Goal: Obtain resource: Download file/media

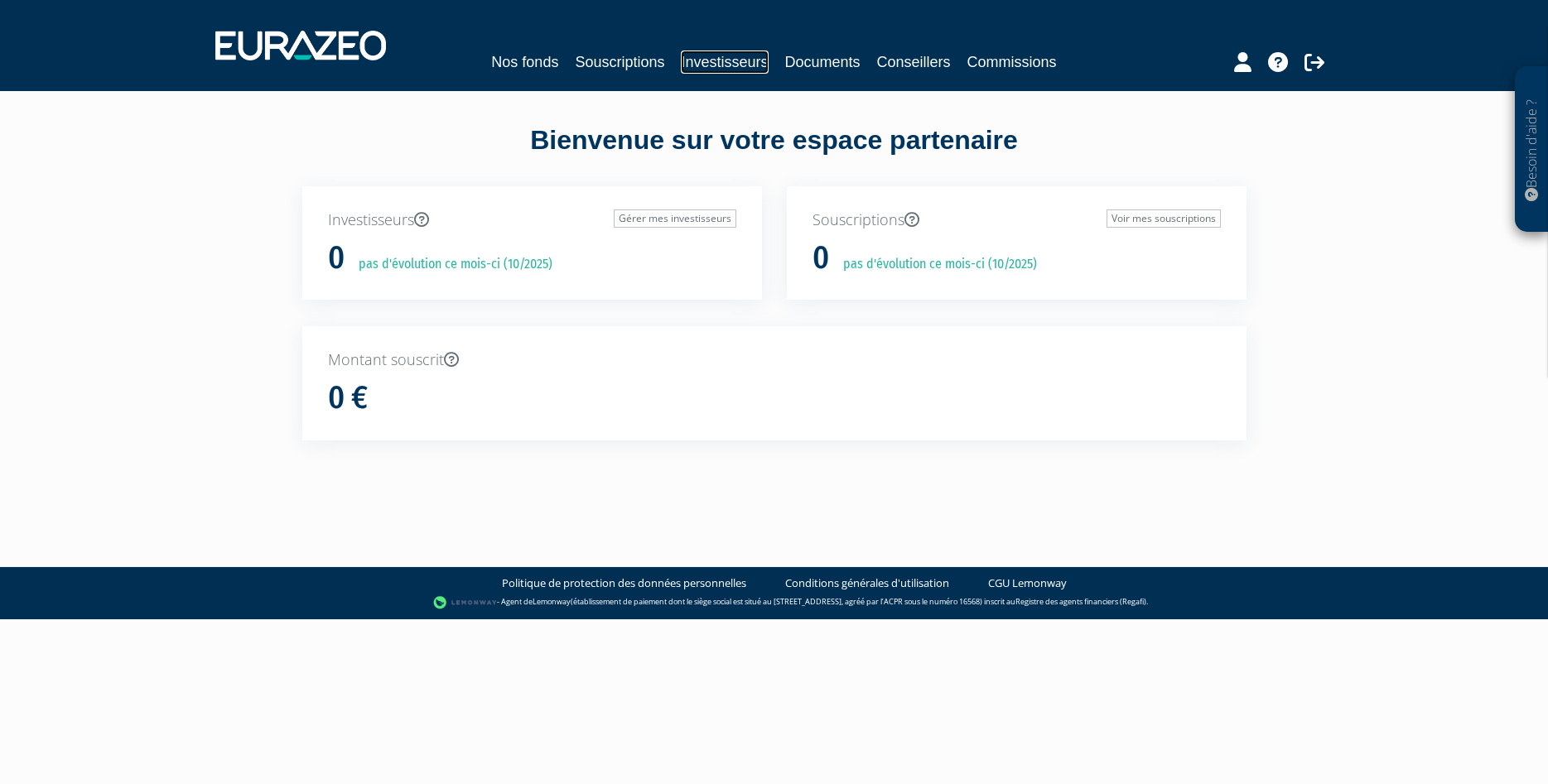
click at [745, 60] on link "Investisseurs" at bounding box center [724, 62] width 87 height 23
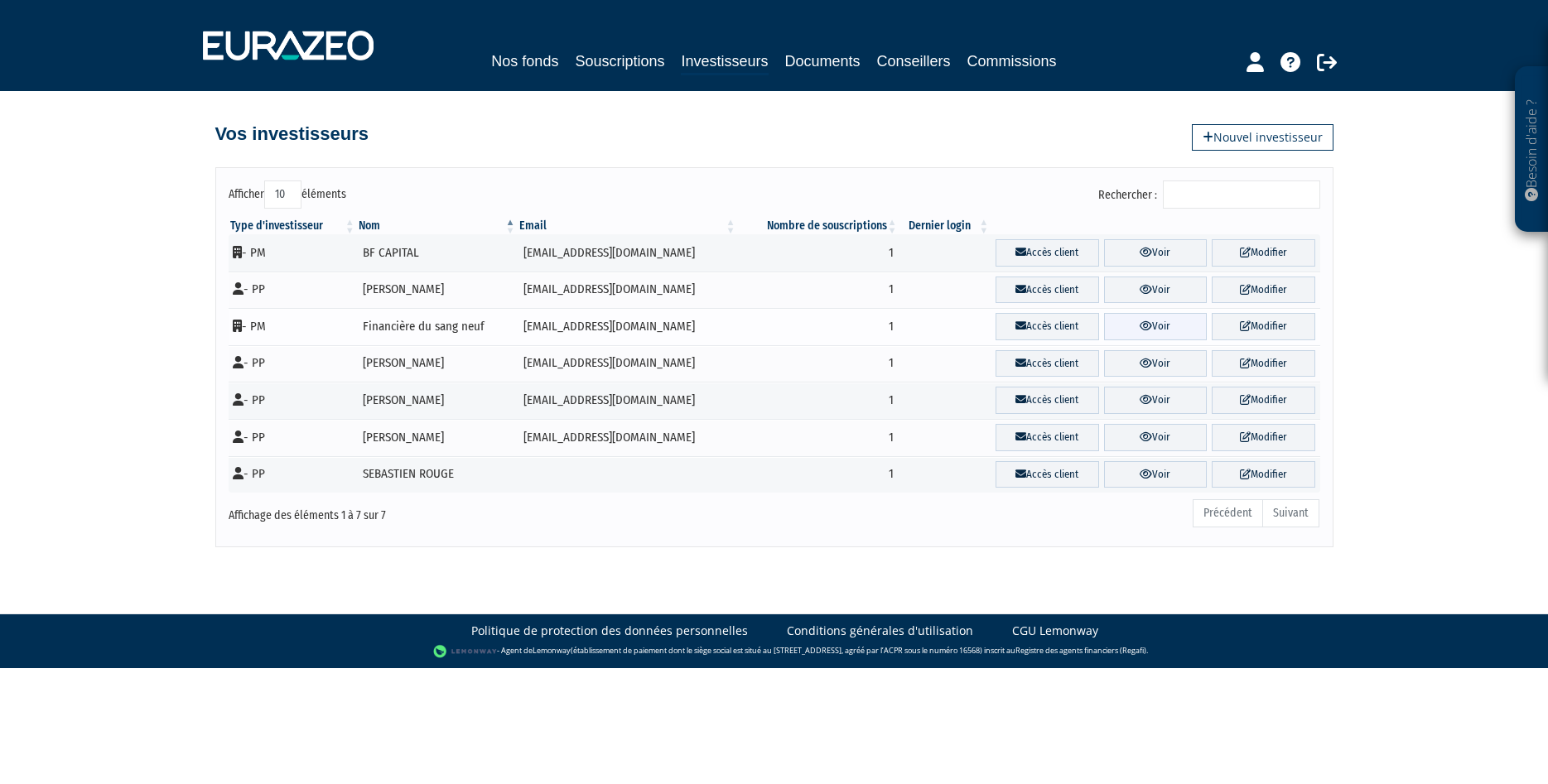
click at [1163, 320] on link "Voir" at bounding box center [1155, 326] width 103 height 28
click at [832, 66] on link "Documents" at bounding box center [823, 62] width 75 height 23
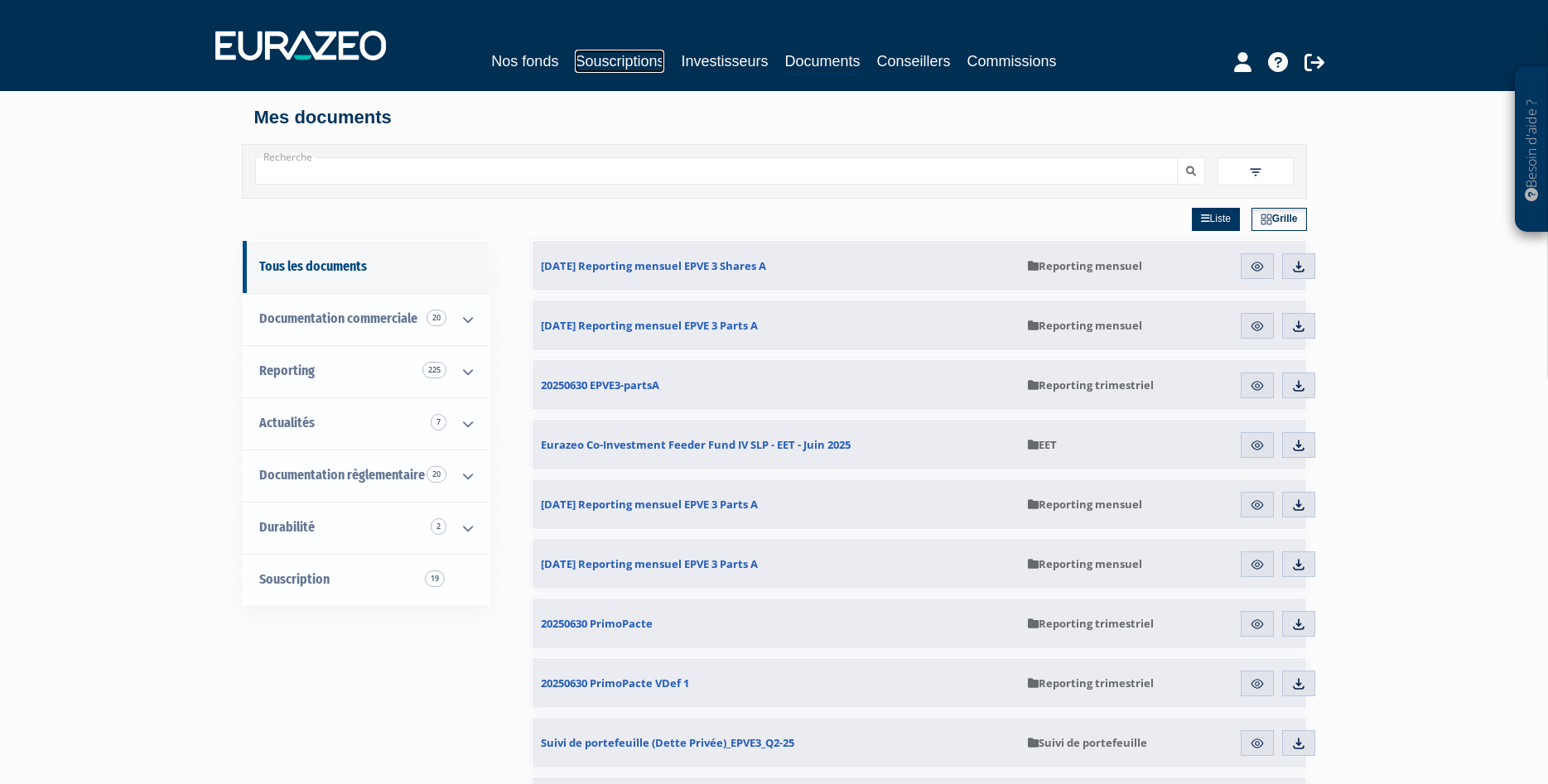
click at [598, 55] on link "Souscriptions" at bounding box center [619, 62] width 89 height 23
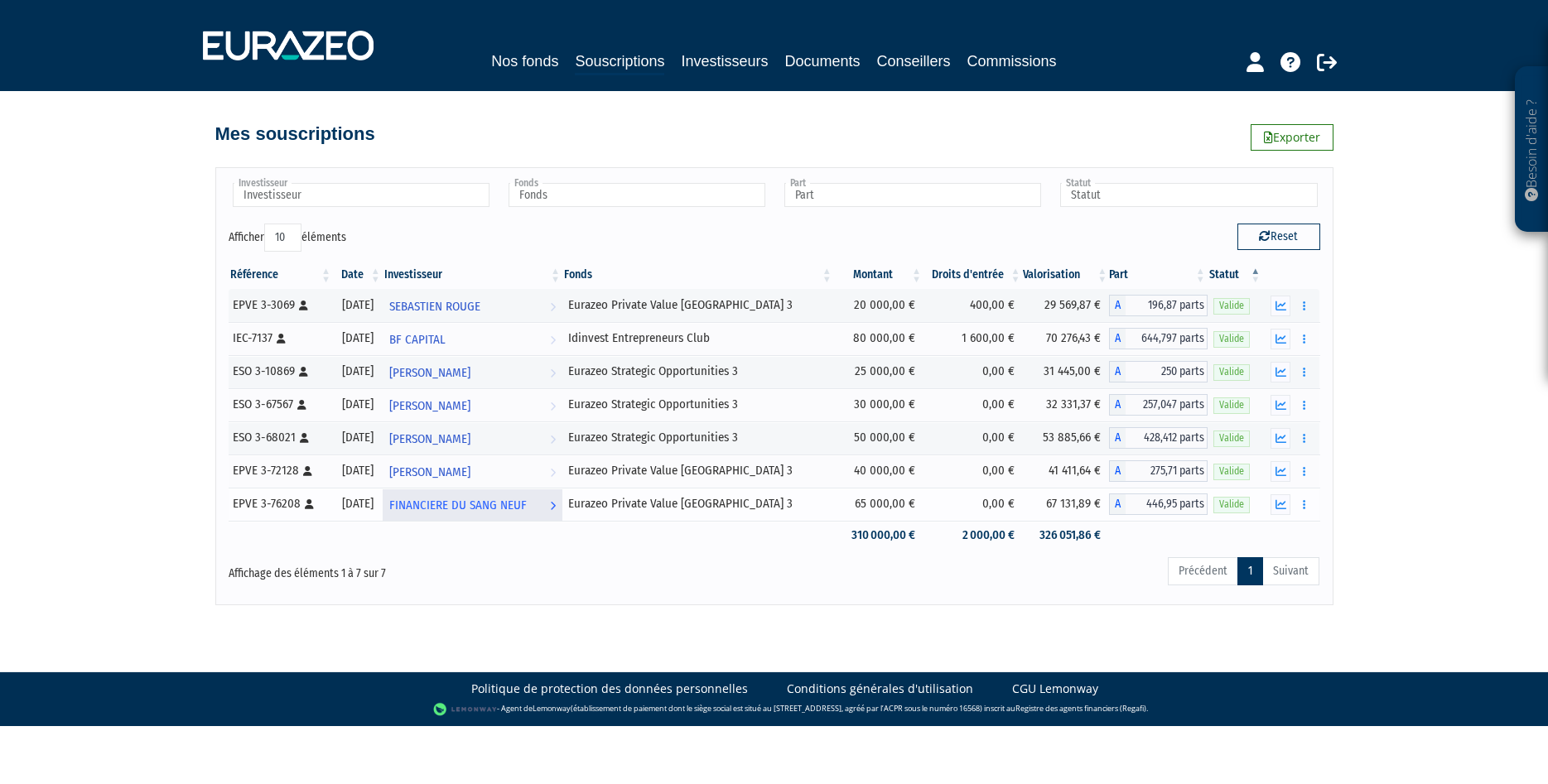
click at [562, 501] on link "FINANCIERE DU SANG NEUF Voir l'investisseur" at bounding box center [472, 504] width 179 height 33
click at [1280, 502] on icon "button" at bounding box center [1280, 505] width 11 height 11
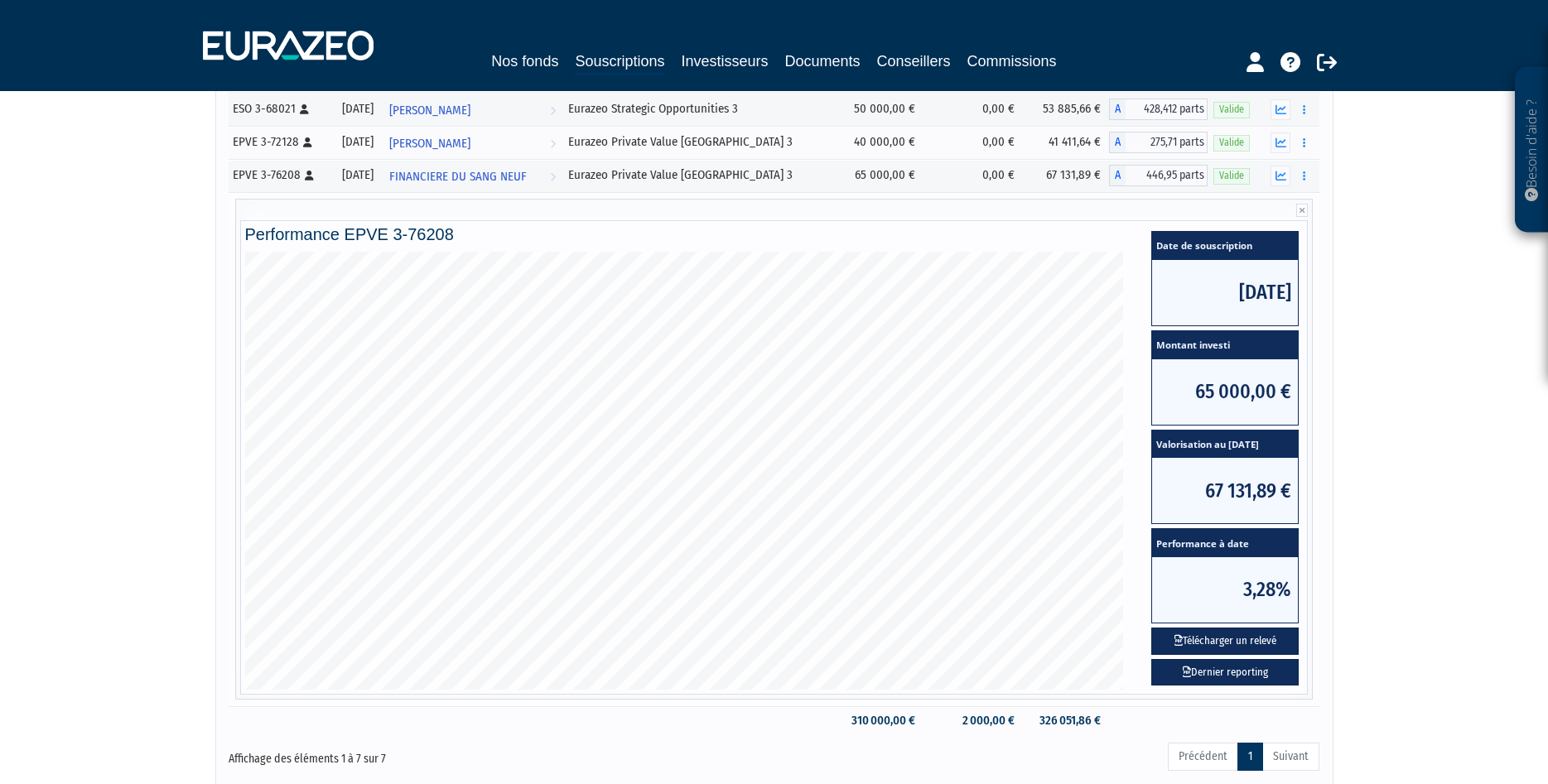
scroll to position [338, 0]
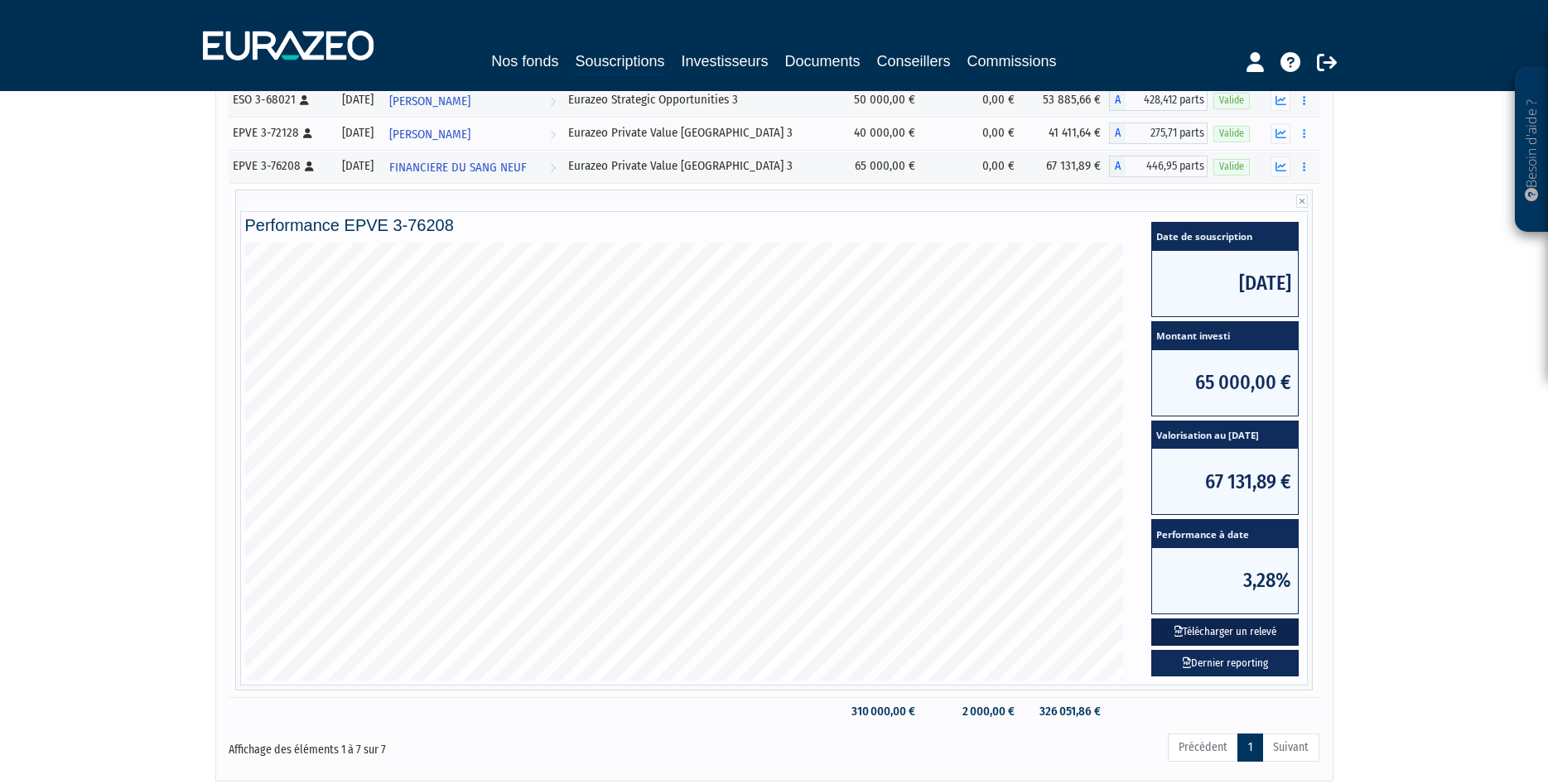
click at [1229, 636] on button "Télécharger un relevé" at bounding box center [1224, 631] width 147 height 28
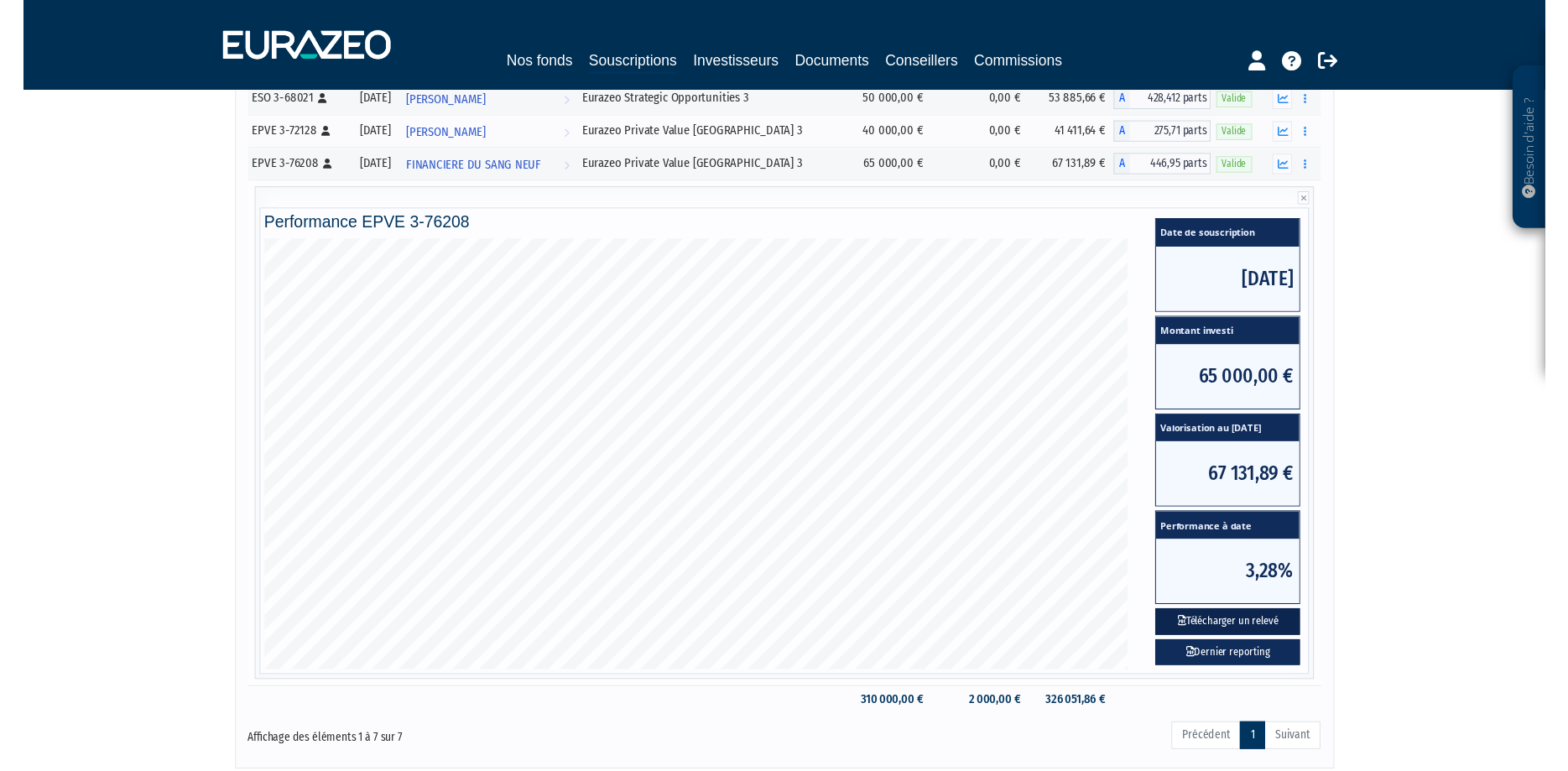
scroll to position [24, 0]
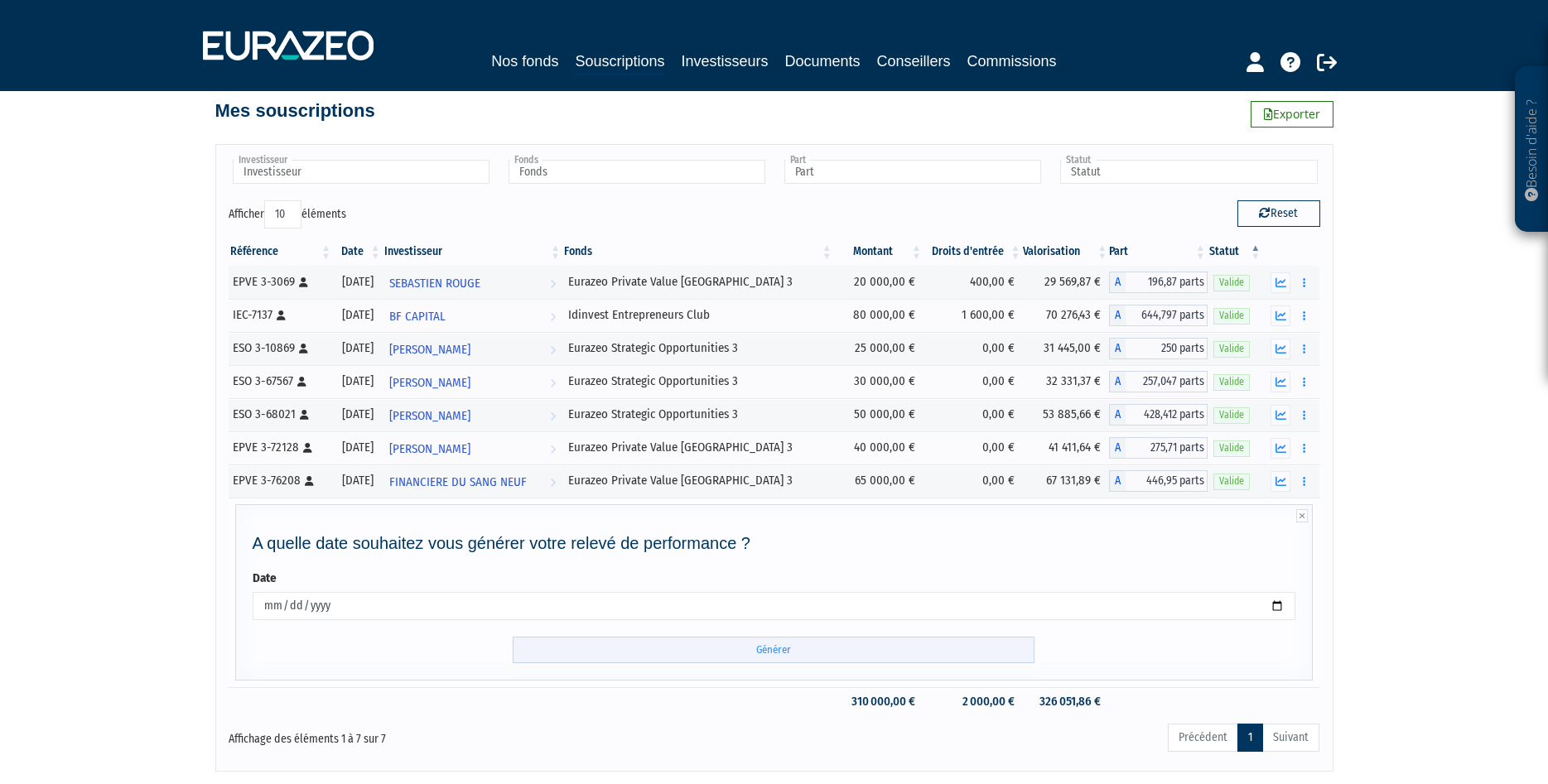
click at [652, 642] on input "Générer" at bounding box center [774, 650] width 522 height 28
